Goal: Information Seeking & Learning: Learn about a topic

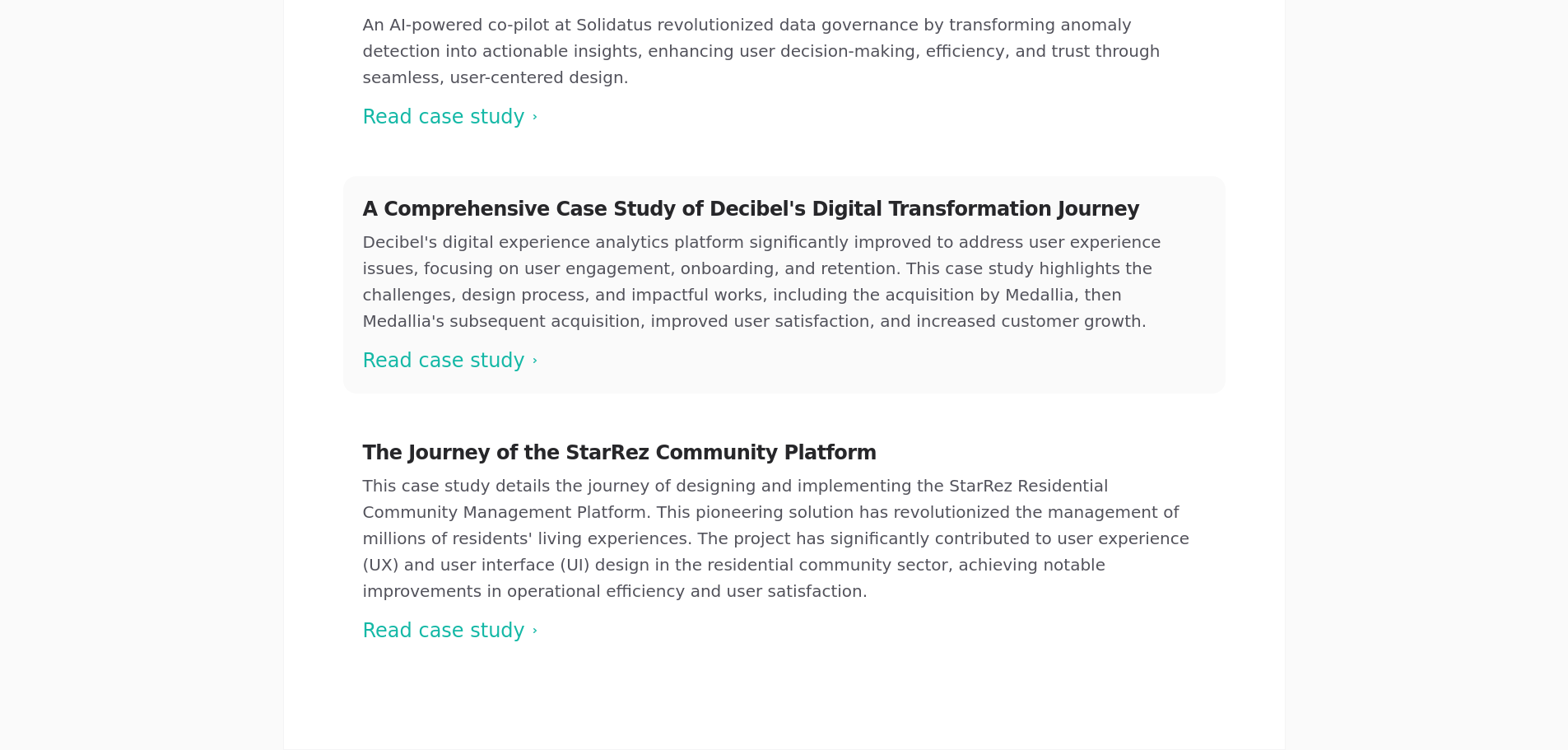
scroll to position [416, 0]
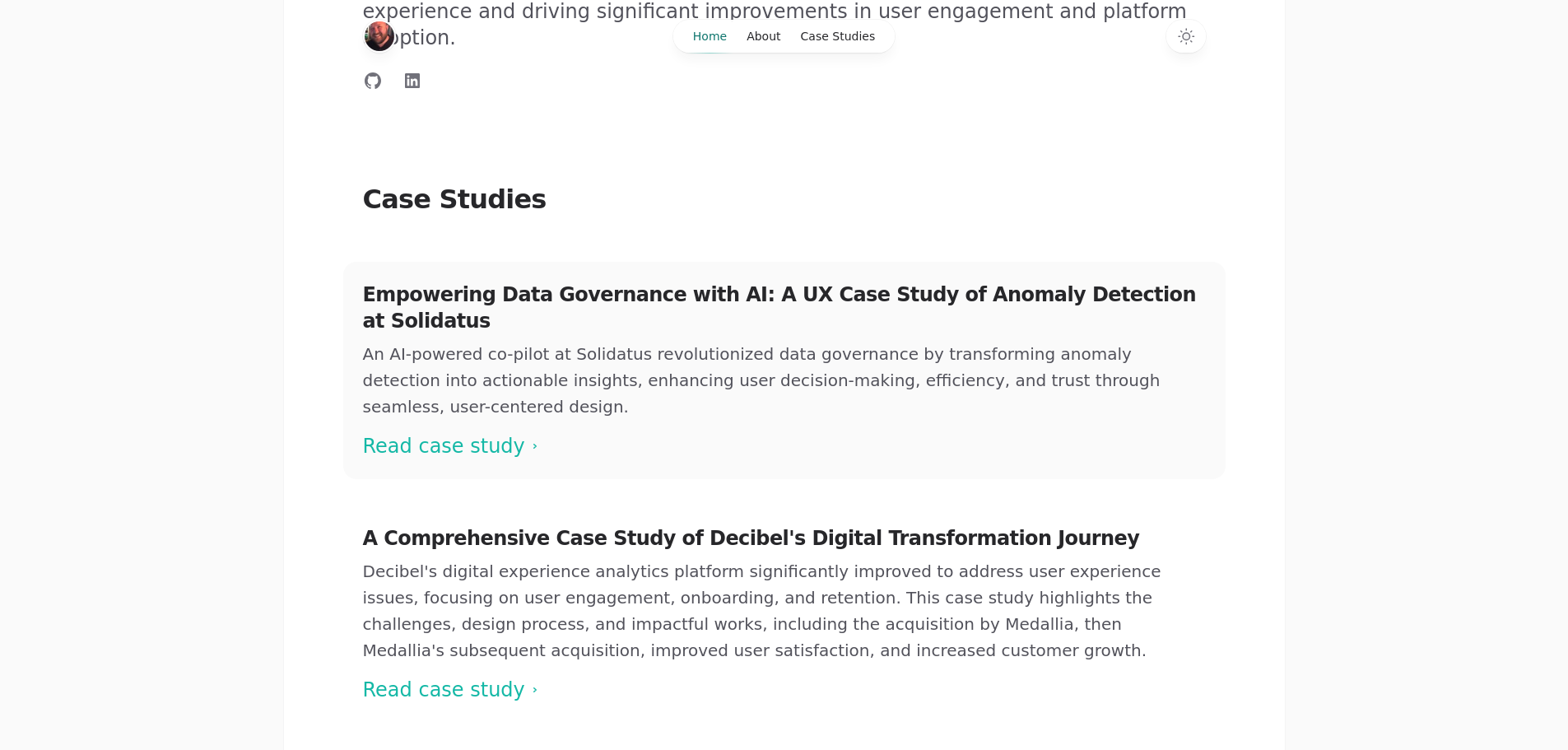
click at [473, 363] on span at bounding box center [784, 370] width 882 height 217
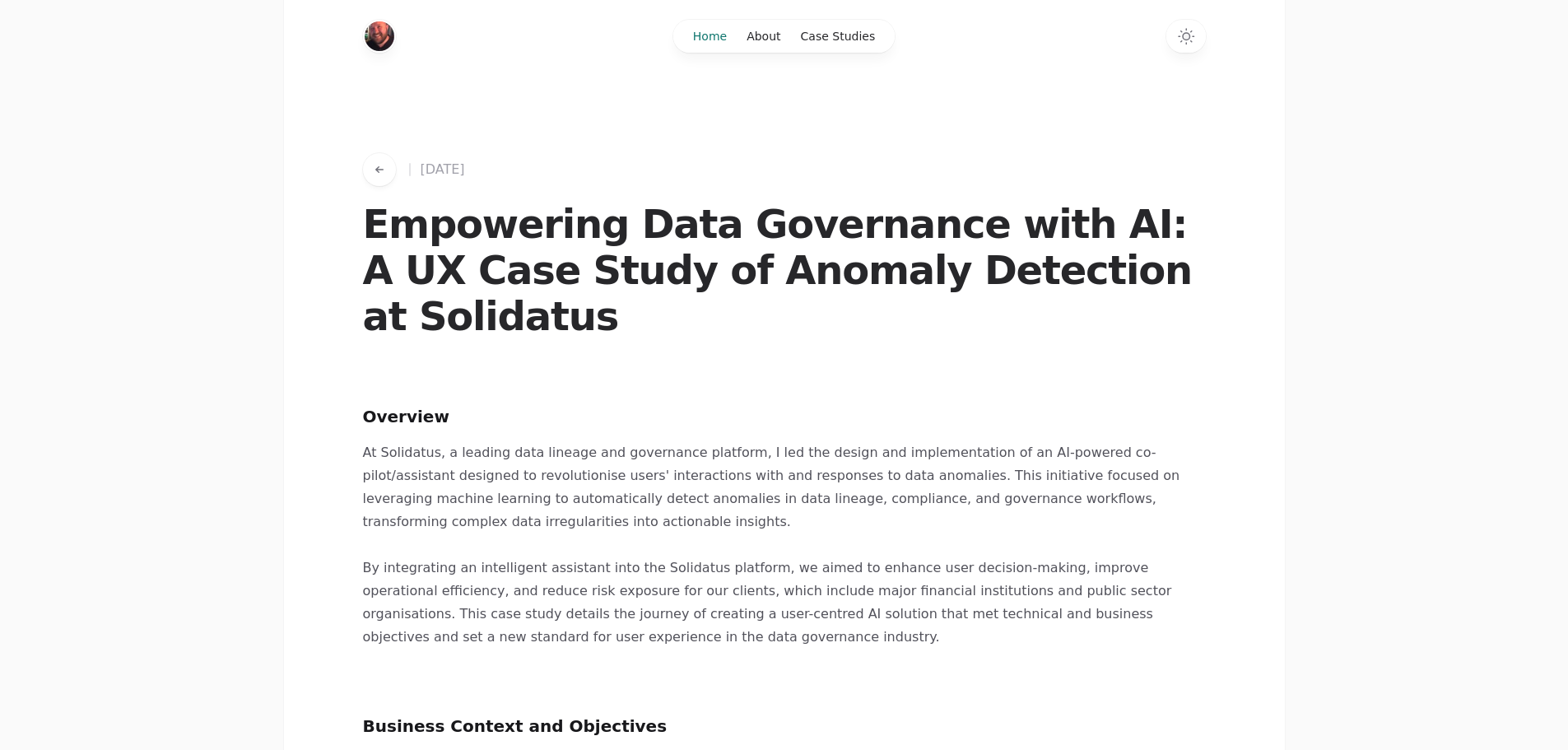
click at [723, 41] on link "Home" at bounding box center [709, 36] width 54 height 33
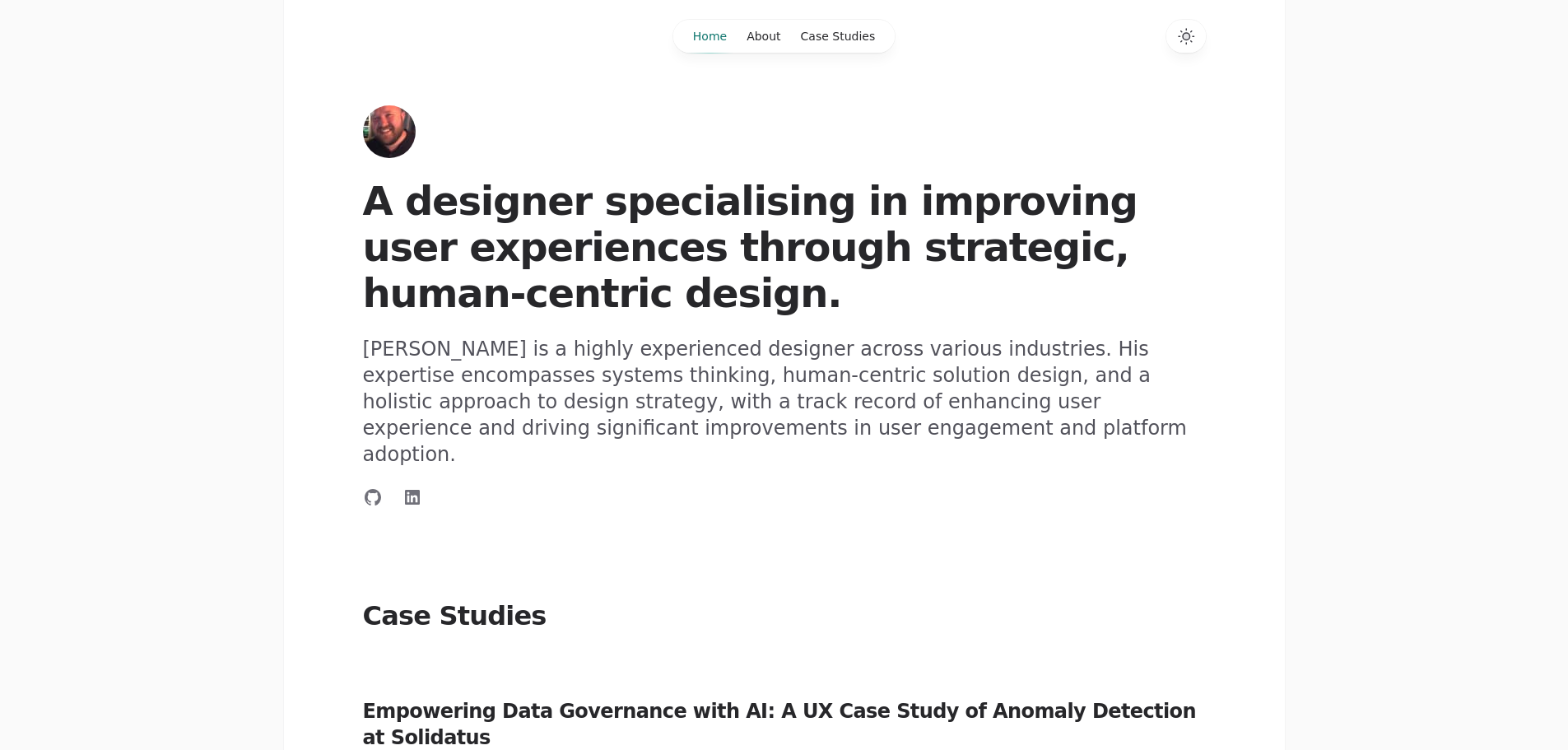
click at [1187, 37] on icon "Switch to dark theme" at bounding box center [1187, 37] width 8 height 8
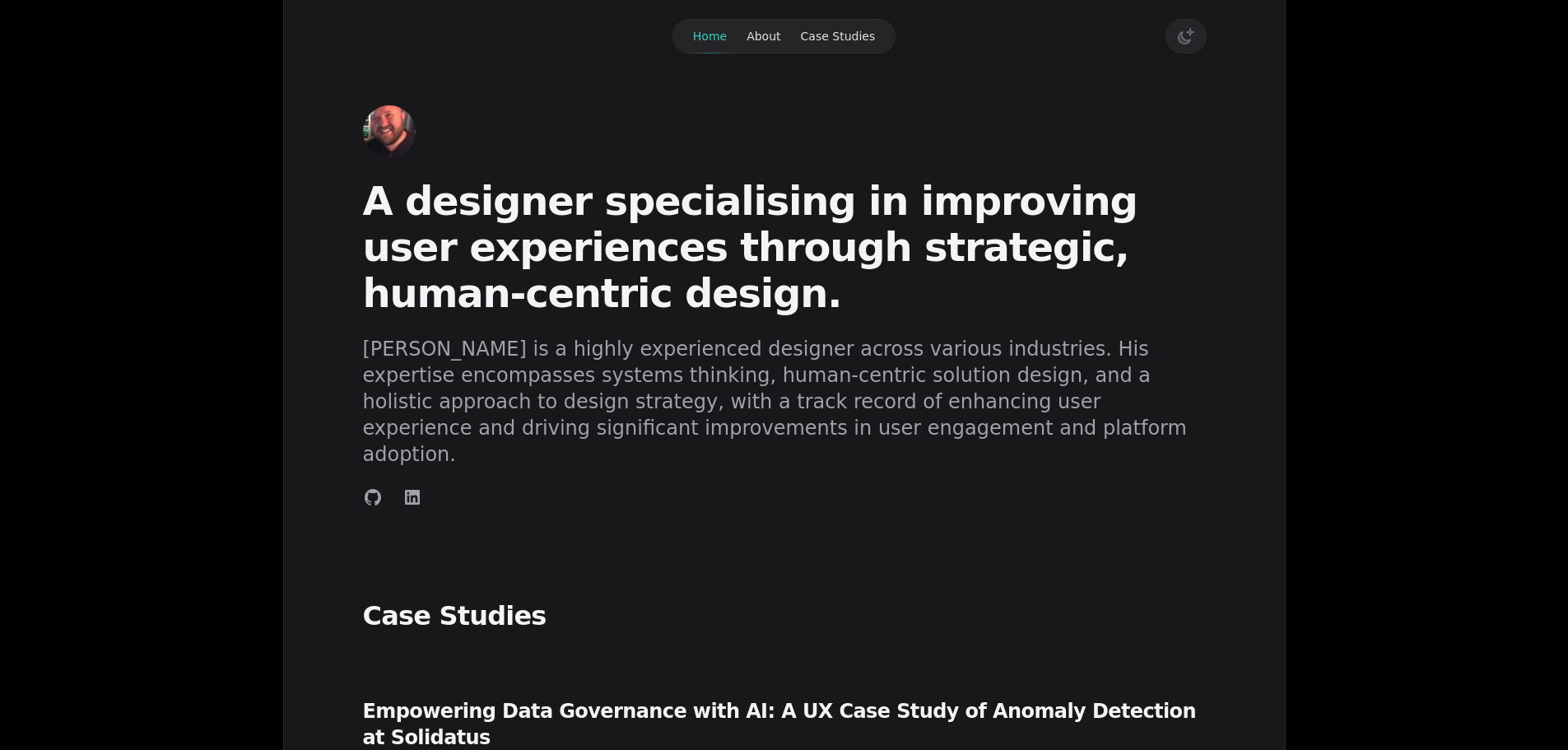
click at [1187, 37] on icon "Switch to light theme" at bounding box center [1186, 36] width 20 height 20
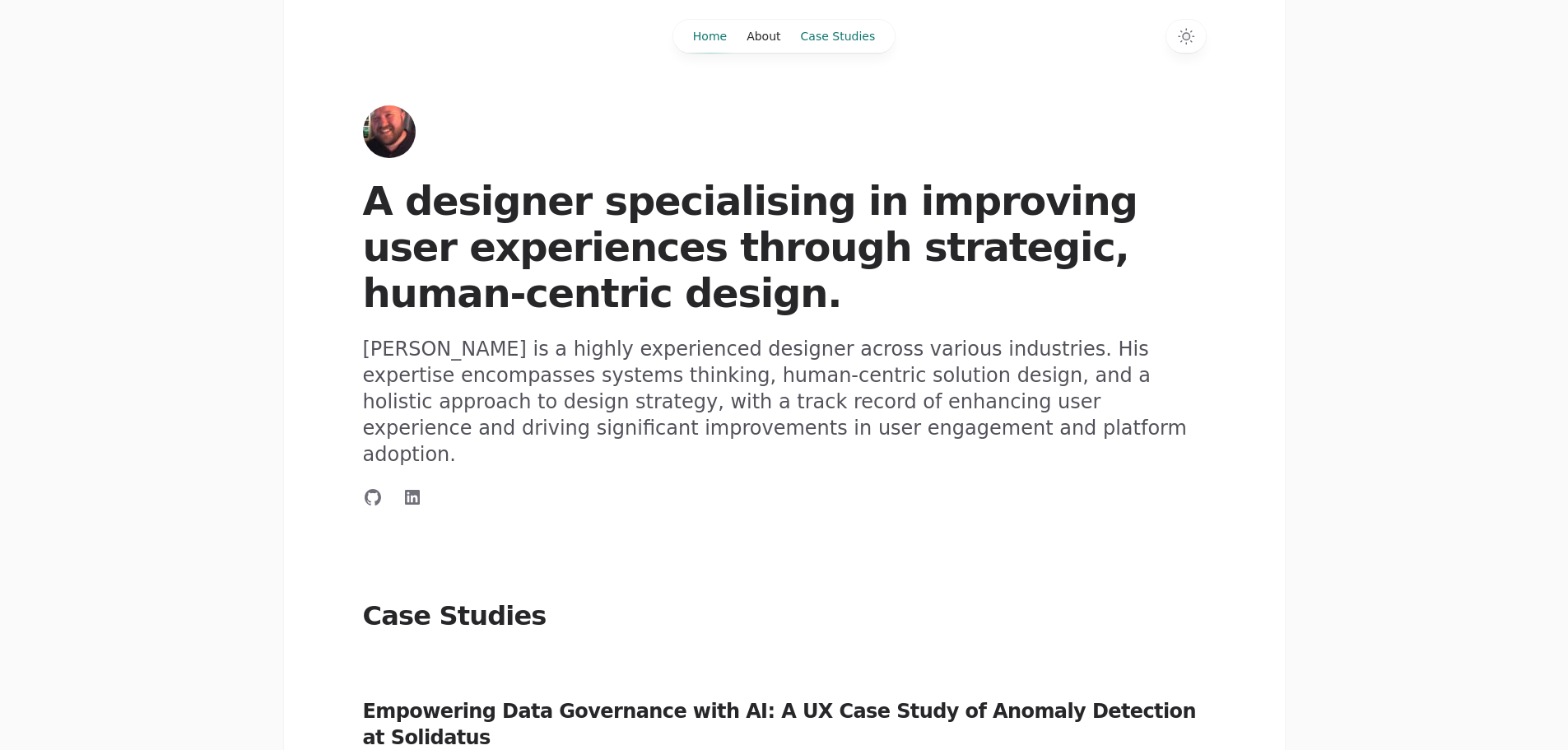
click at [825, 49] on link "Case Studies" at bounding box center [838, 36] width 95 height 33
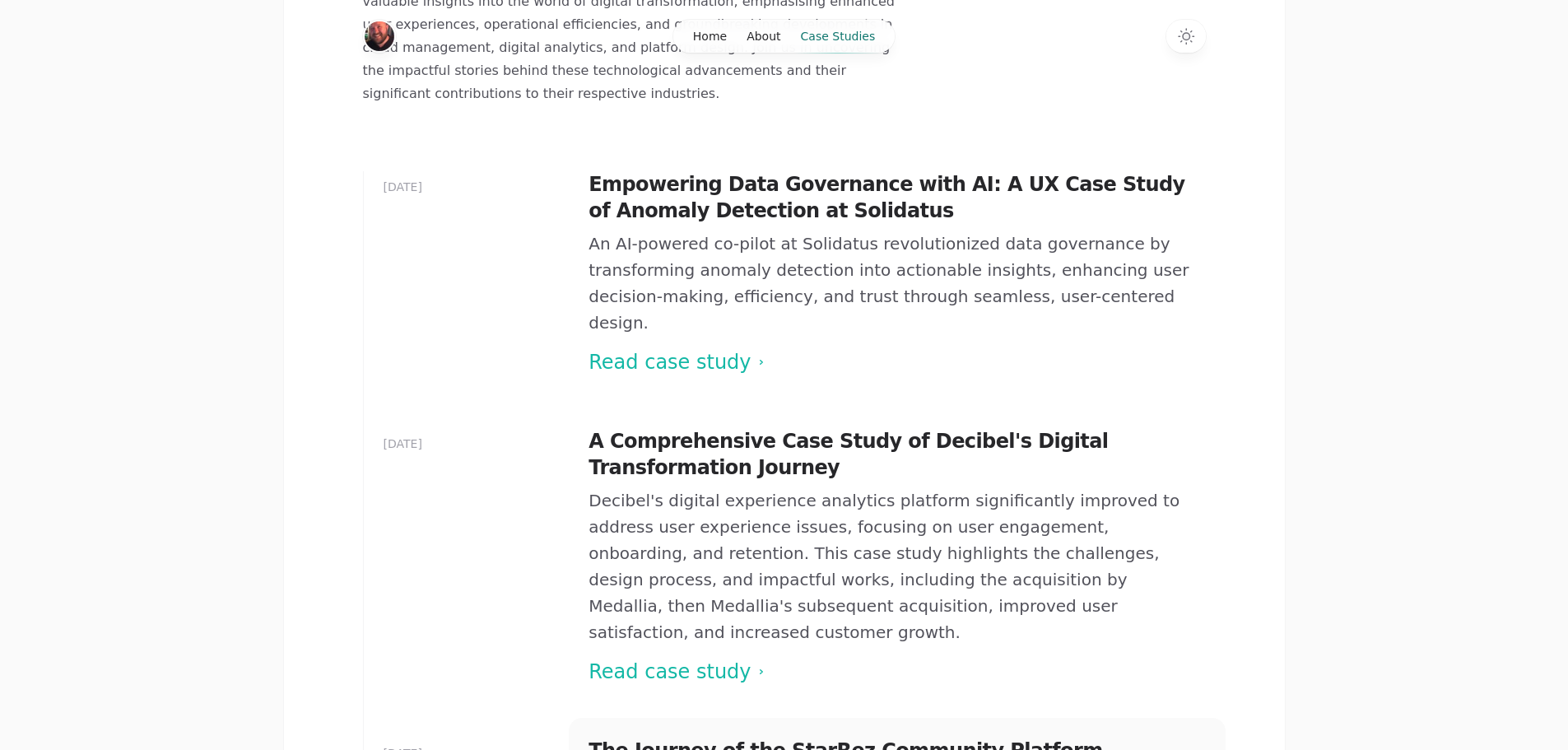
scroll to position [412, 0]
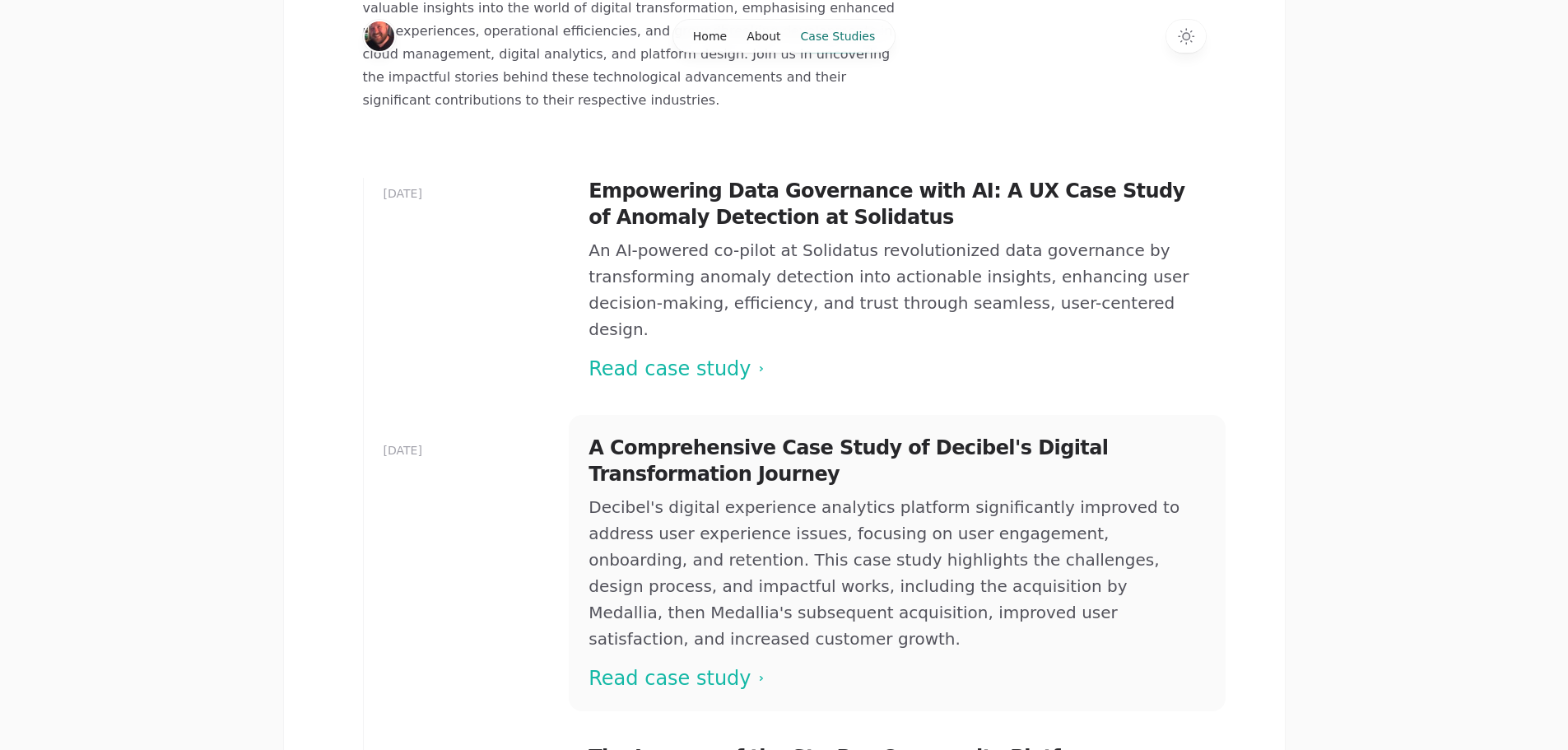
click at [661, 560] on span at bounding box center [896, 563] width 656 height 296
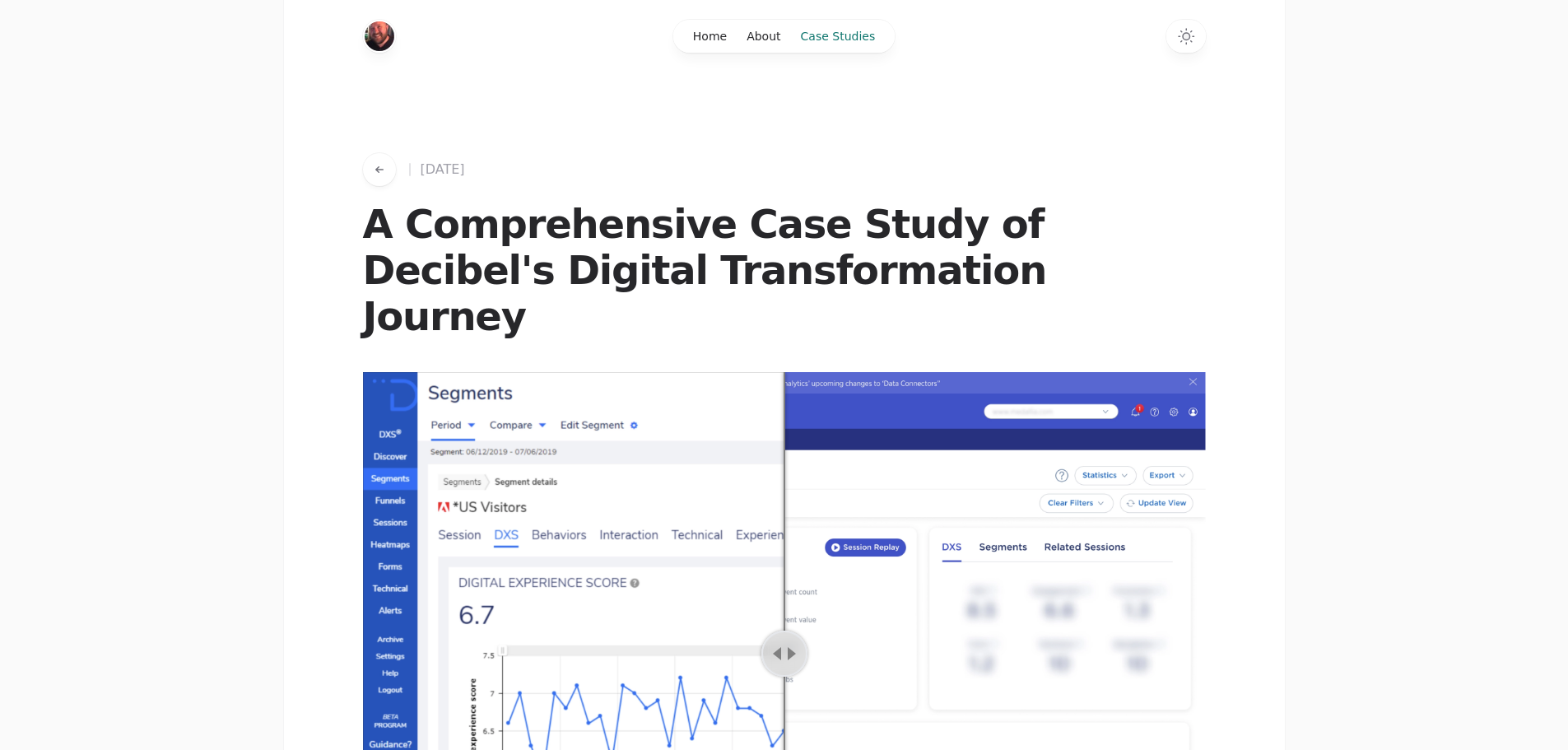
click at [810, 27] on link "Case Studies" at bounding box center [838, 36] width 95 height 33
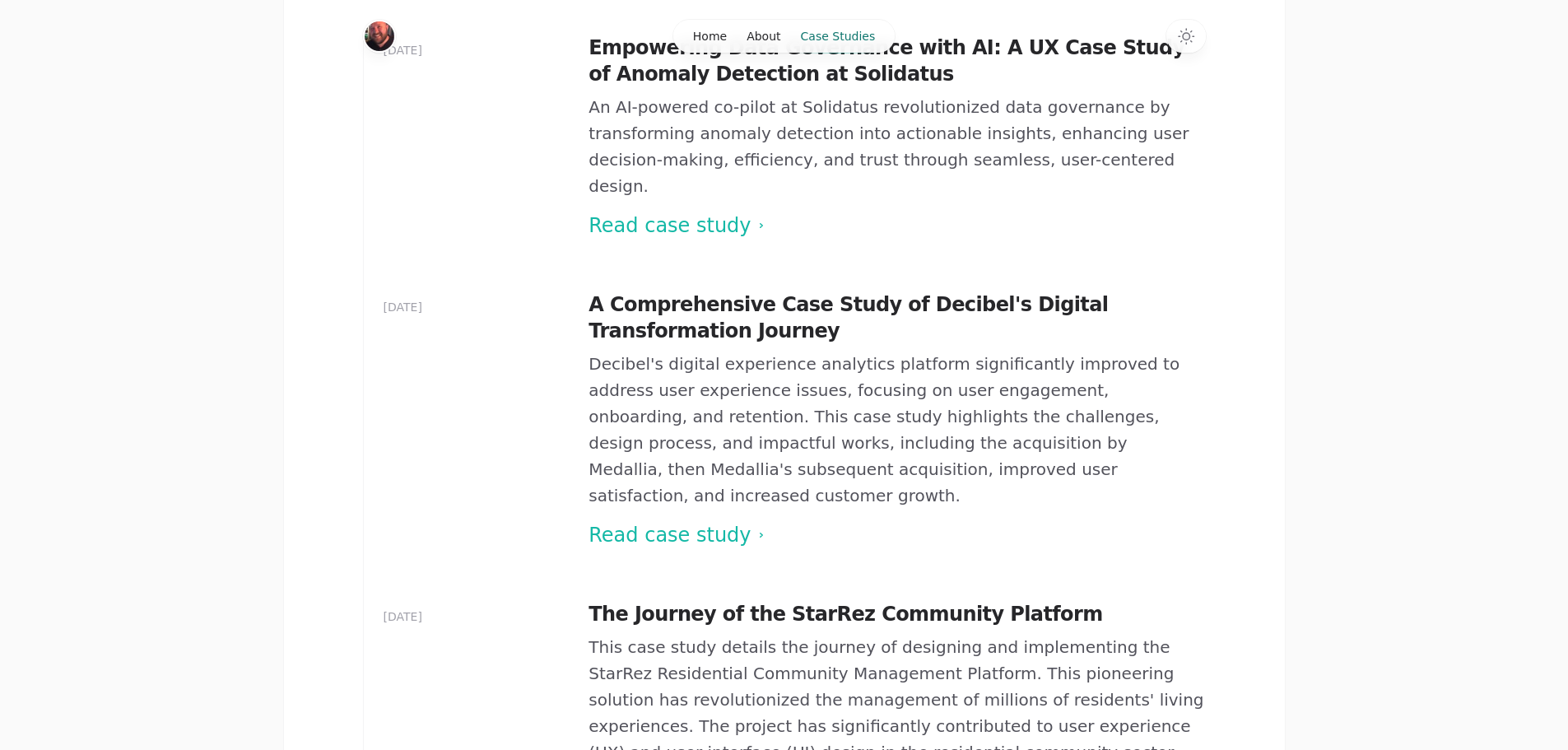
scroll to position [727, 0]
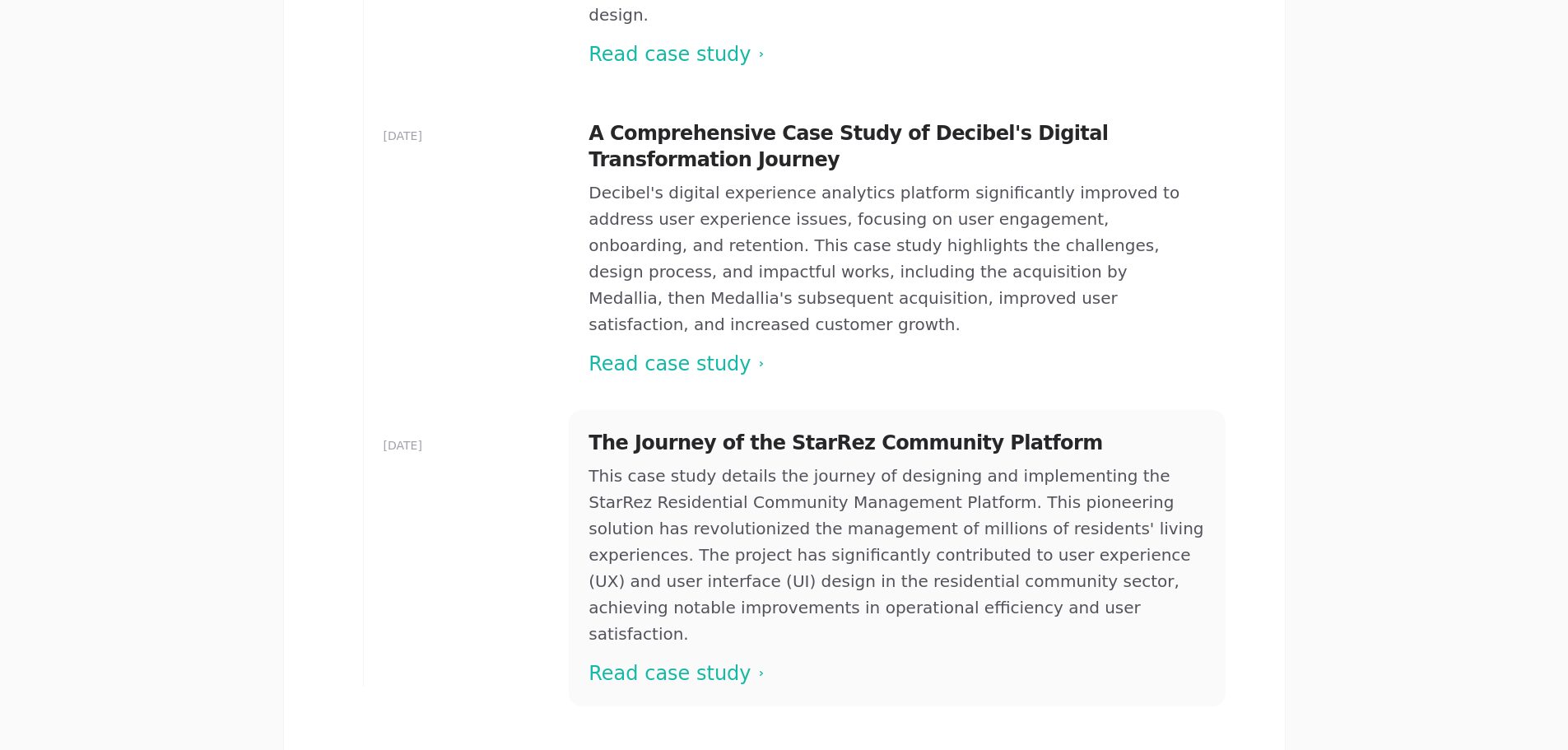
click at [685, 530] on span at bounding box center [896, 557] width 656 height 296
